Goal: Information Seeking & Learning: Check status

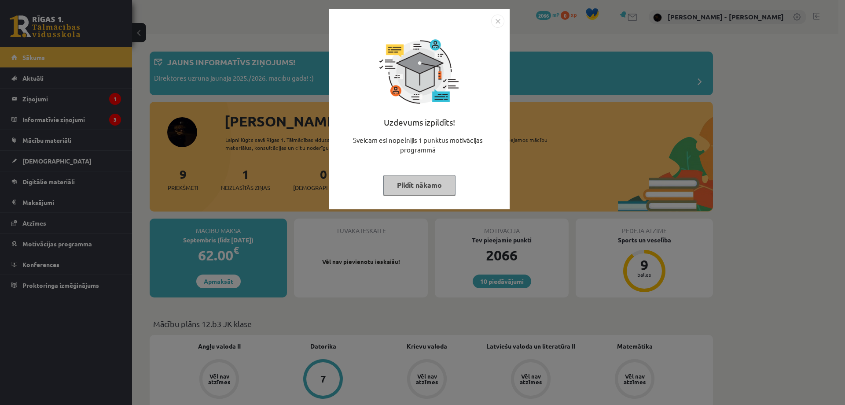
click at [434, 187] on button "Pildīt nākamo" at bounding box center [419, 185] width 72 height 20
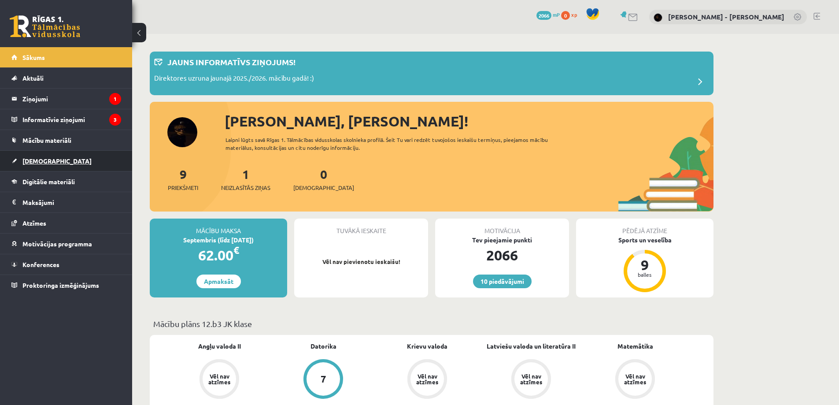
click at [50, 155] on link "[DEMOGRAPHIC_DATA]" at bounding box center [66, 161] width 110 height 20
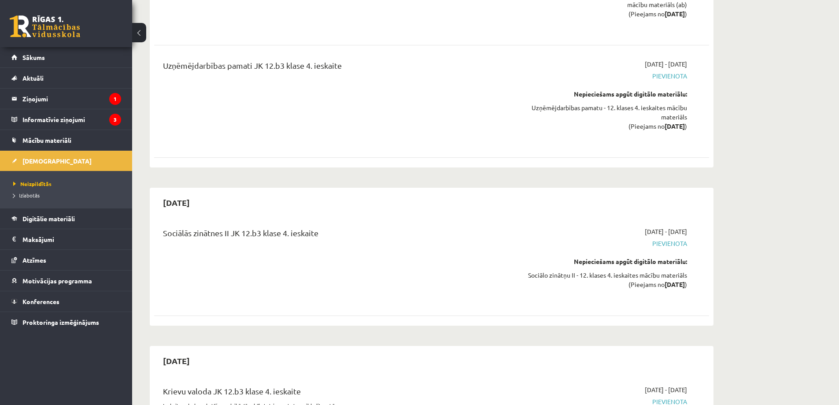
scroll to position [4870, 0]
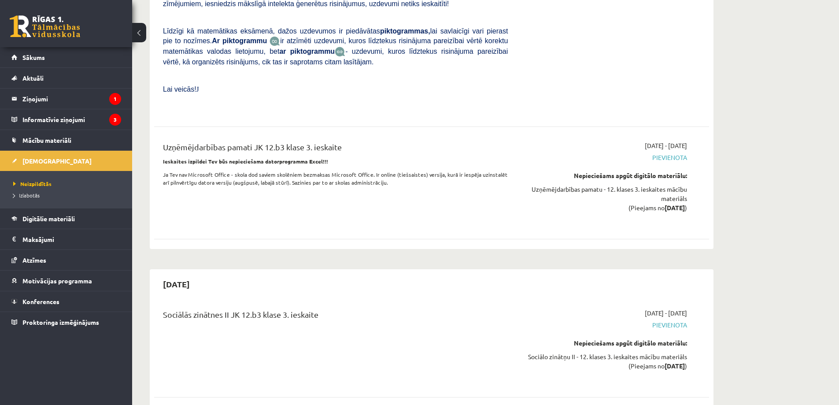
drag, startPoint x: 439, startPoint y: 245, endPoint x: 391, endPoint y: 260, distance: 50.3
click at [391, 308] on div "Sociālās zinātnes II JK 12.b3 klase 3. ieskaite" at bounding box center [335, 345] width 358 height 74
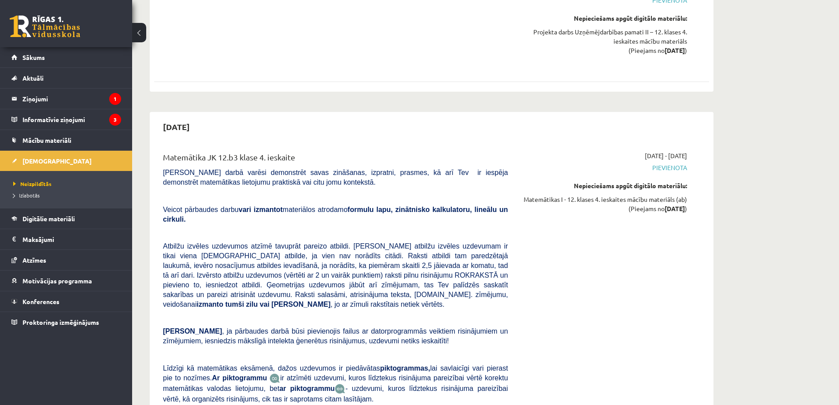
scroll to position [3989, 0]
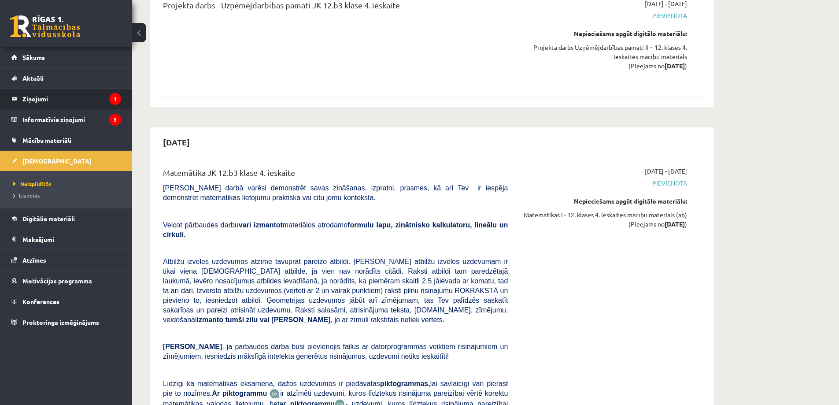
click at [38, 97] on legend "Ziņojumi 1" at bounding box center [71, 98] width 99 height 20
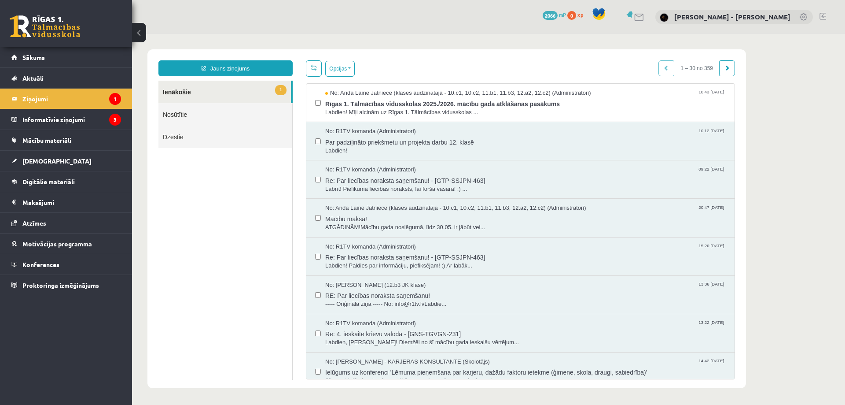
click at [51, 96] on legend "Ziņojumi 1" at bounding box center [71, 98] width 99 height 20
click at [378, 108] on span "Labdien! Mīļi aicinām uz Rīgas 1. Tālmācības vidusskolas ..." at bounding box center [525, 112] width 401 height 8
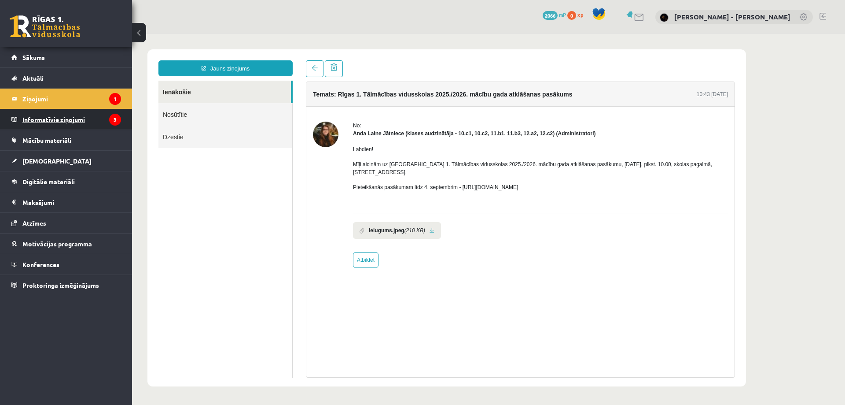
click at [98, 125] on legend "Informatīvie ziņojumi 3" at bounding box center [71, 119] width 99 height 20
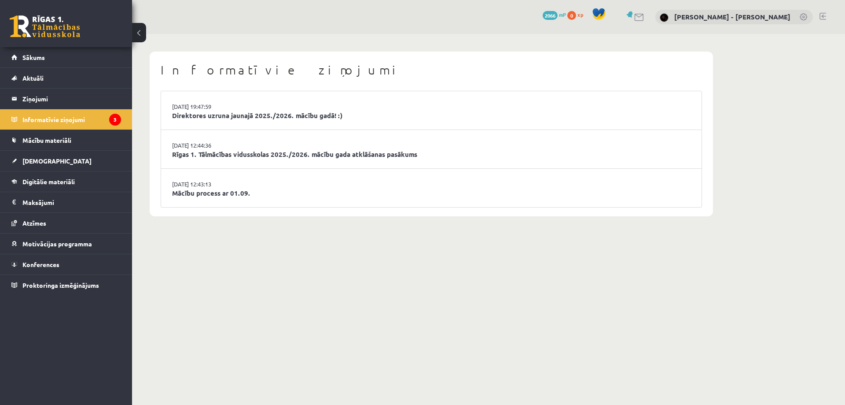
click at [26, 44] on div "10 Dāvanas 2066 mP 0 xp" at bounding box center [66, 23] width 132 height 47
click at [33, 53] on link "Sākums" at bounding box center [66, 57] width 110 height 20
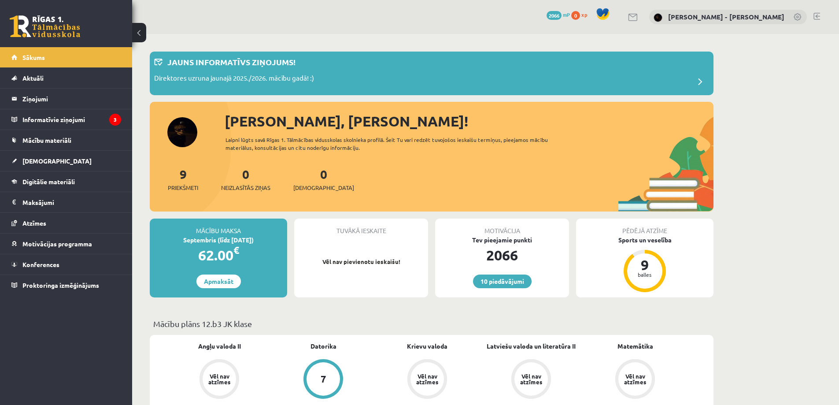
click at [302, 204] on div "9 Priekšmeti 0 Neizlasītās ziņas 0 Ieskaites" at bounding box center [432, 188] width 564 height 47
click at [302, 178] on div "0 Ieskaites" at bounding box center [323, 178] width 61 height 27
